Goal: Book appointment/travel/reservation

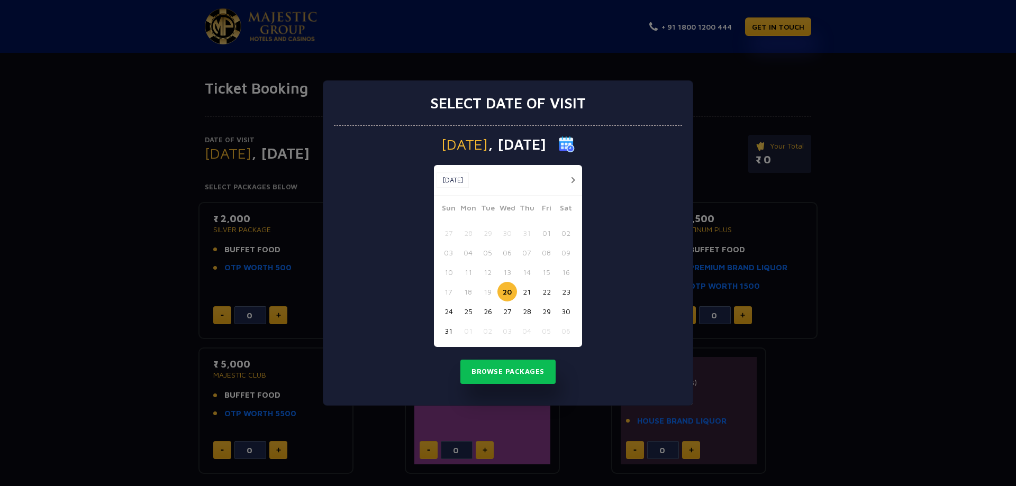
click at [578, 178] on button "button" at bounding box center [572, 180] width 13 height 13
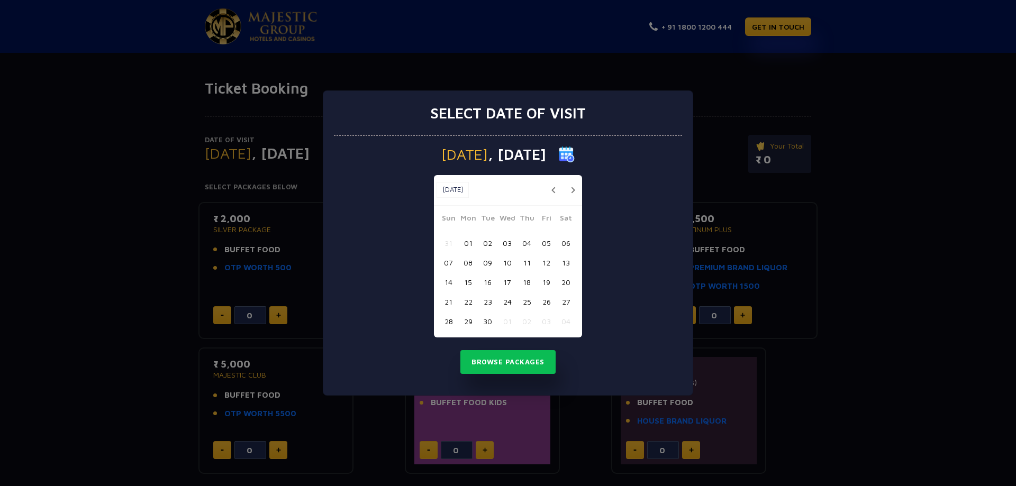
click at [551, 302] on button "26" at bounding box center [546, 302] width 20 height 20
click at [523, 363] on button "Browse Packages" at bounding box center [507, 362] width 95 height 24
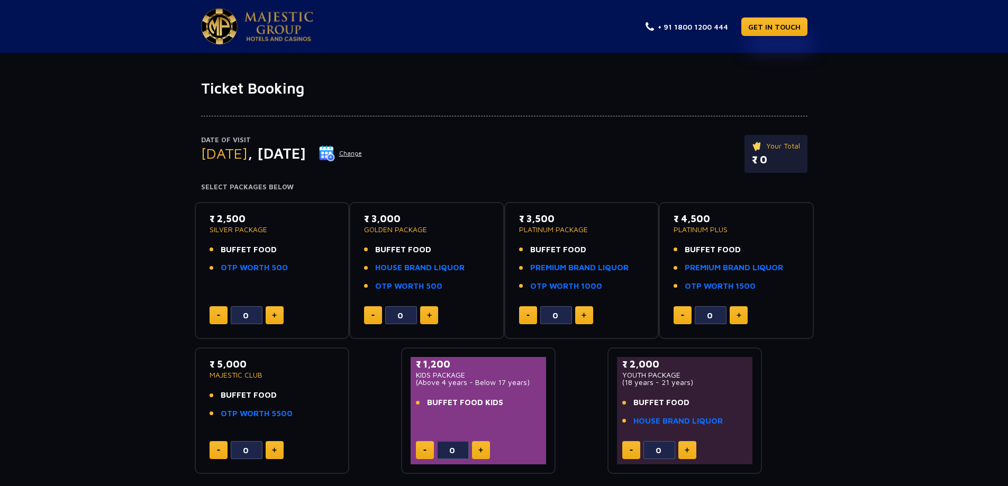
click at [585, 321] on button at bounding box center [584, 315] width 18 height 18
type input "3"
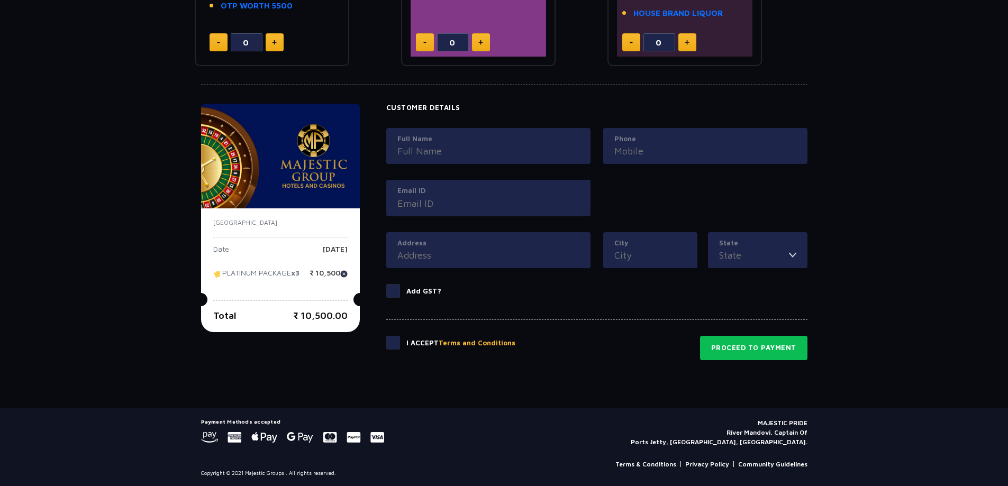
scroll to position [408, 0]
click at [396, 346] on span at bounding box center [393, 342] width 14 height 14
click at [0, 0] on input "checkbox" at bounding box center [0, 0] width 0 height 0
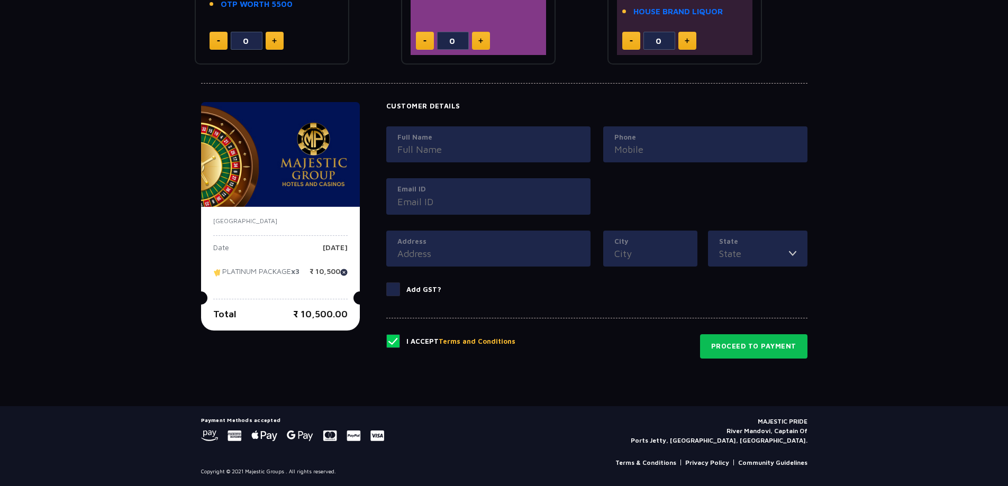
scroll to position [0, 0]
